Goal: Task Accomplishment & Management: Manage account settings

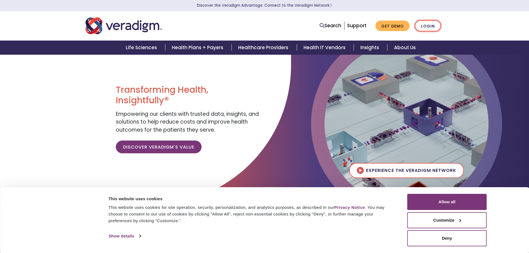
click at [422, 24] on link "Login" at bounding box center [428, 25] width 26 height 11
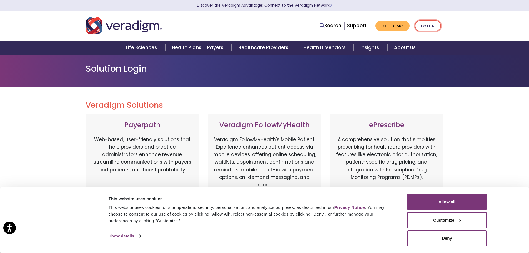
click at [433, 25] on link "Login" at bounding box center [428, 25] width 26 height 11
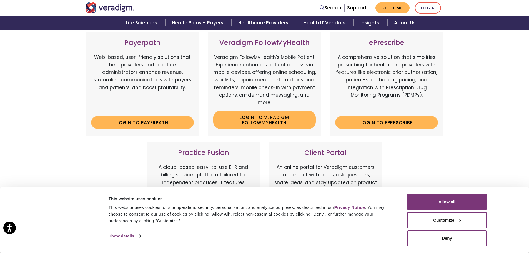
scroll to position [83, 0]
